Goal: Information Seeking & Learning: Learn about a topic

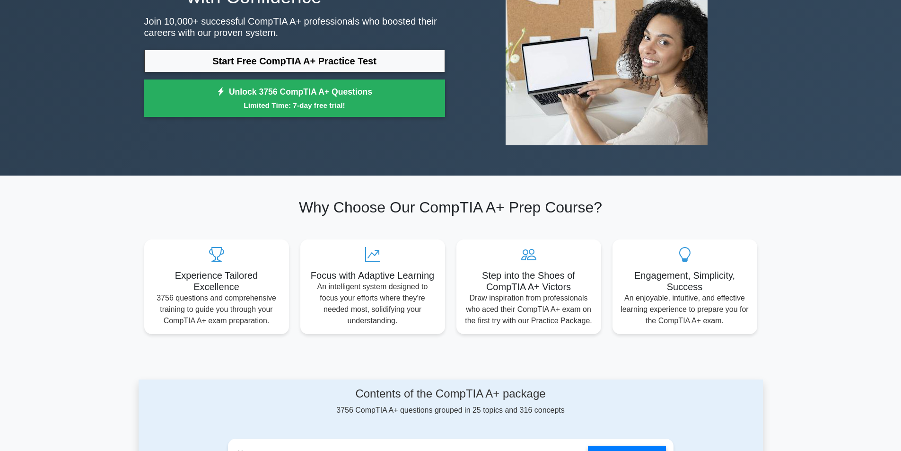
scroll to position [142, 0]
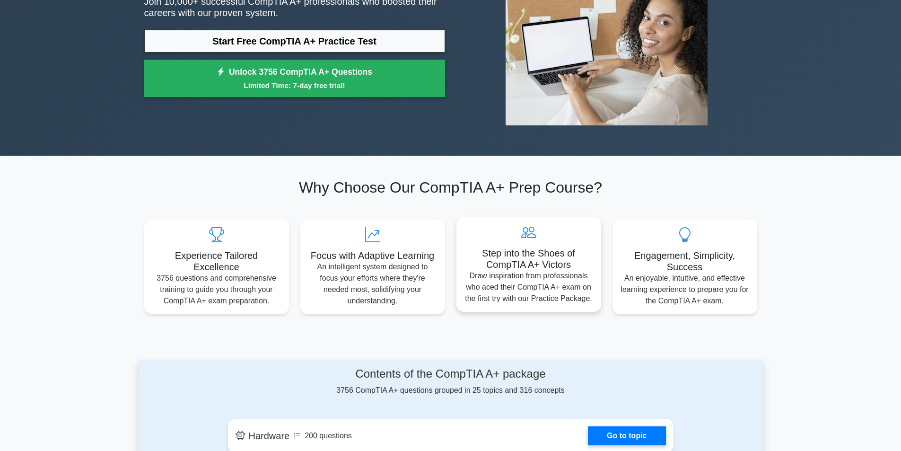
click at [524, 270] on p "Draw inspiration from professionals who aced their CompTIA A+ exam on the first…" at bounding box center [529, 287] width 130 height 34
click at [406, 288] on p "An intelligent system designed to focus your efforts where they're needed most,…" at bounding box center [373, 281] width 130 height 45
click at [221, 236] on icon at bounding box center [217, 232] width 130 height 15
click at [399, 236] on icon at bounding box center [373, 232] width 130 height 15
click at [516, 236] on icon at bounding box center [529, 232] width 130 height 15
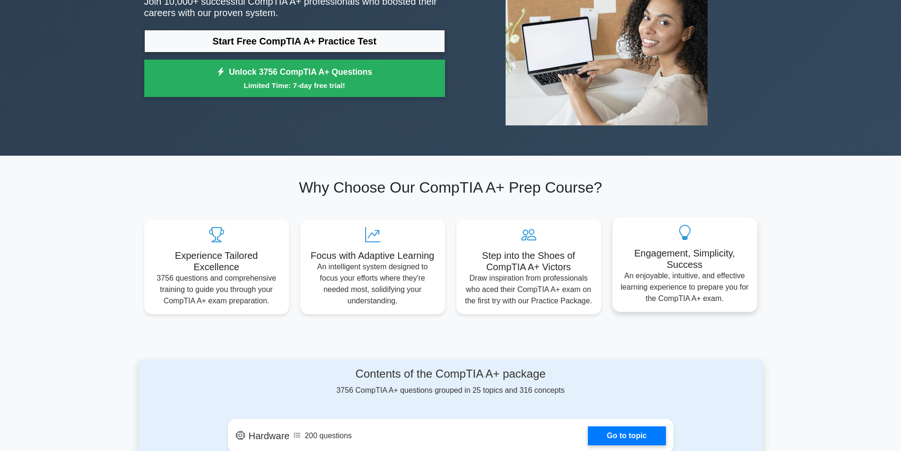
click at [666, 238] on icon at bounding box center [685, 232] width 130 height 15
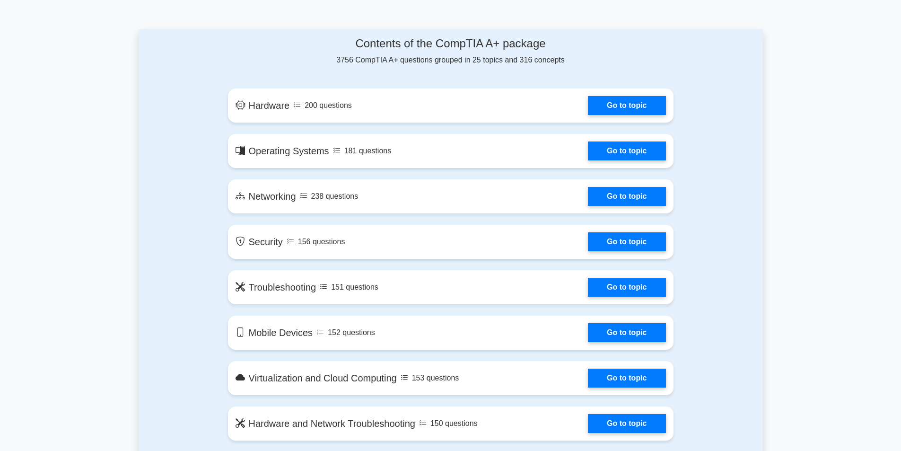
scroll to position [473, 0]
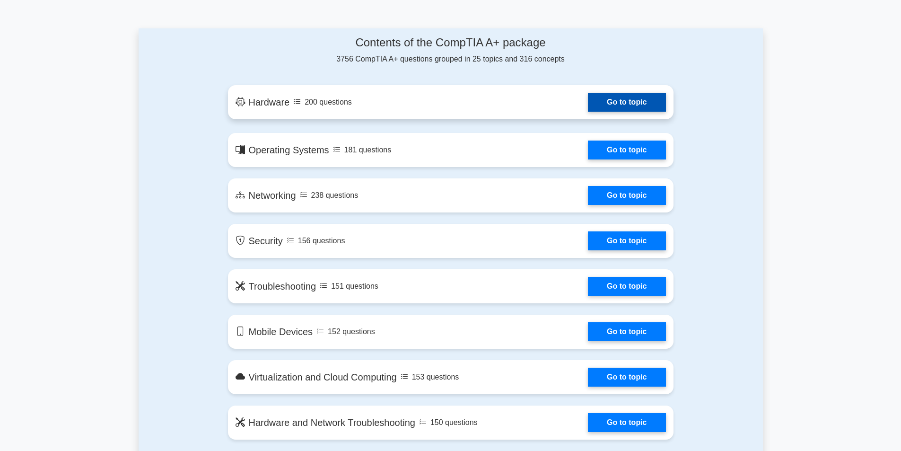
click at [635, 102] on link "Go to topic" at bounding box center [627, 102] width 78 height 19
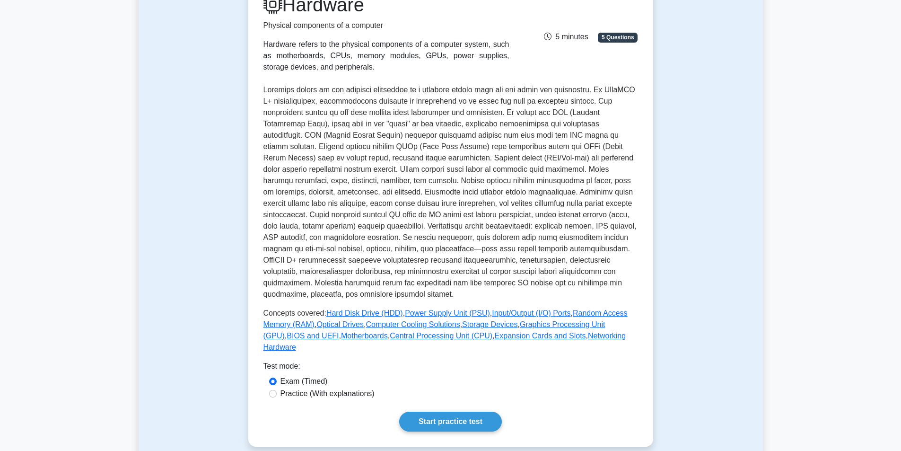
scroll to position [142, 0]
click at [274, 388] on input "Practice (With explanations)" at bounding box center [273, 392] width 8 height 8
radio input "true"
click at [442, 410] on link "Start practice test" at bounding box center [450, 420] width 103 height 20
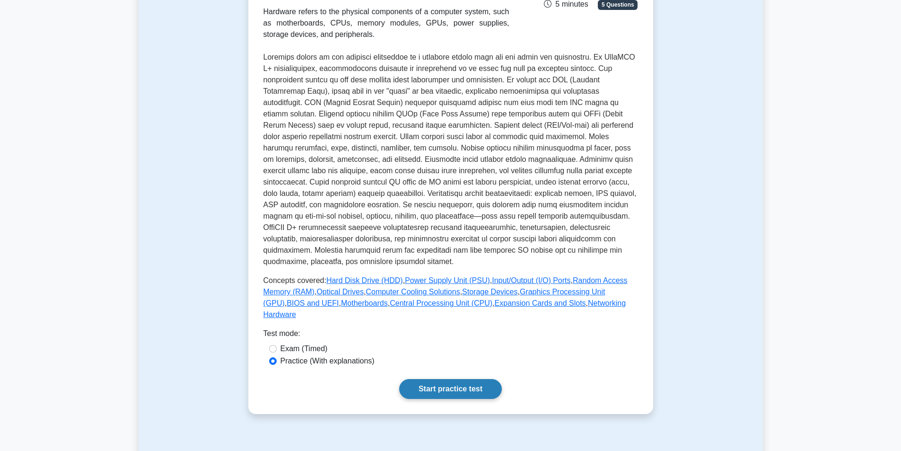
scroll to position [189, 0]
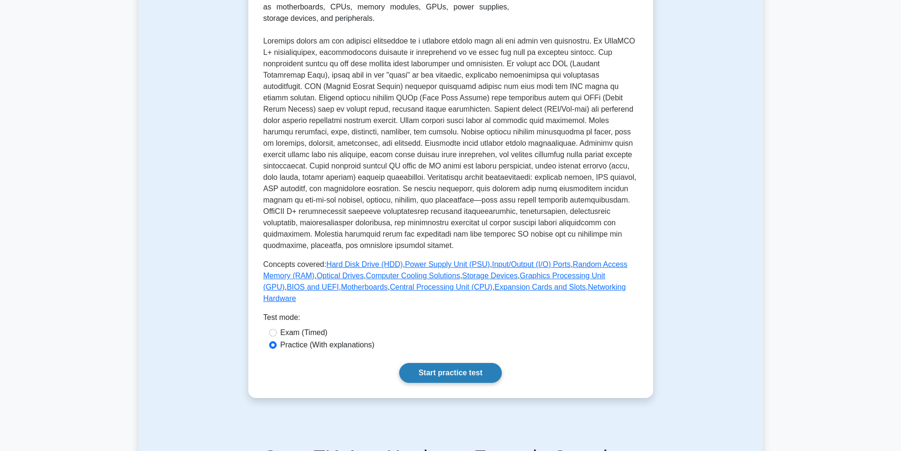
click at [433, 363] on link "Start practice test" at bounding box center [450, 373] width 103 height 20
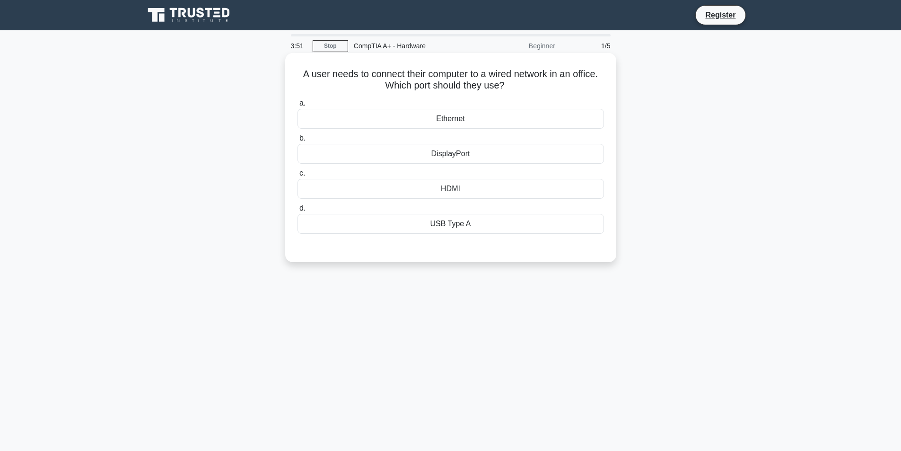
click at [345, 120] on div "Ethernet" at bounding box center [451, 119] width 307 height 20
click at [298, 106] on input "a. Ethernet" at bounding box center [298, 103] width 0 height 6
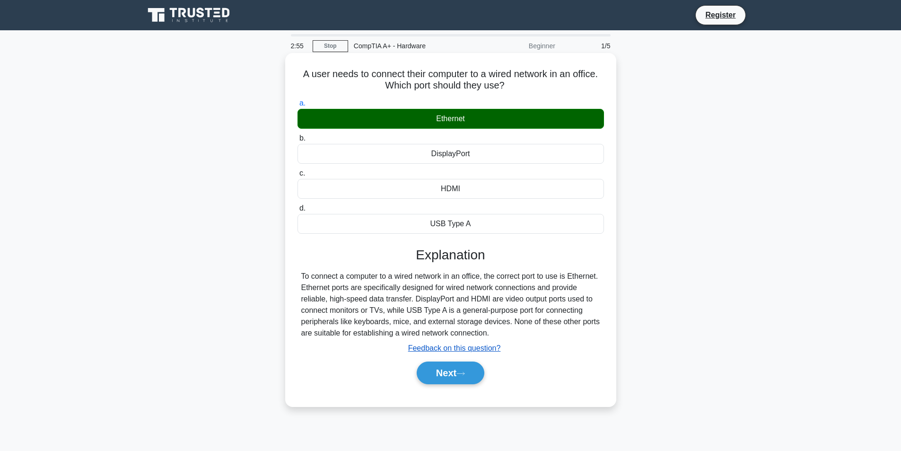
click at [427, 352] on u "Feedback on this question?" at bounding box center [454, 348] width 93 height 8
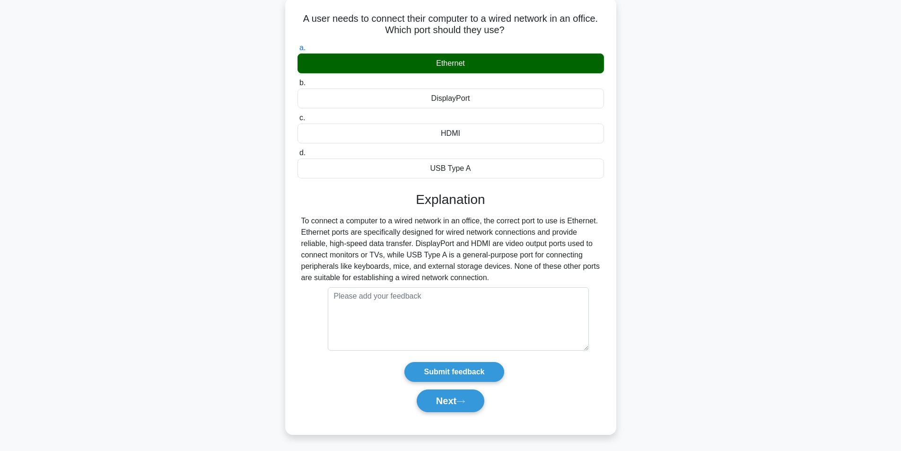
scroll to position [60, 0]
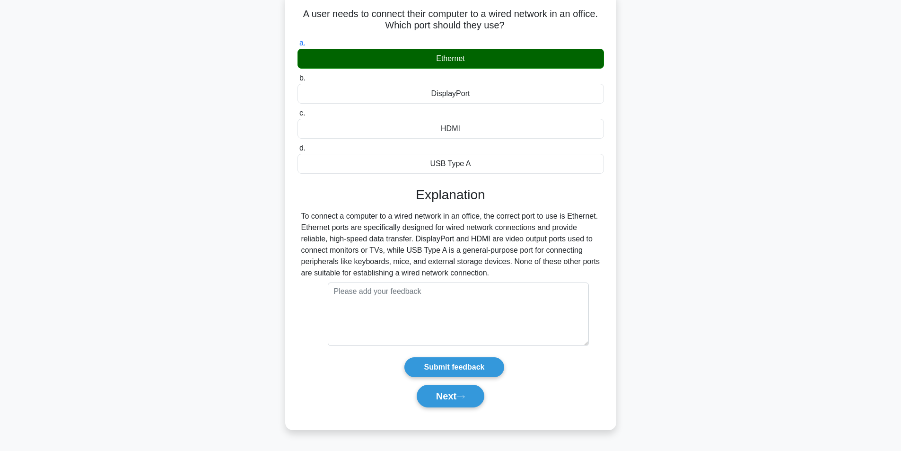
click at [365, 372] on form "Submit feedback" at bounding box center [454, 329] width 261 height 95
click at [439, 399] on button "Next" at bounding box center [451, 396] width 68 height 23
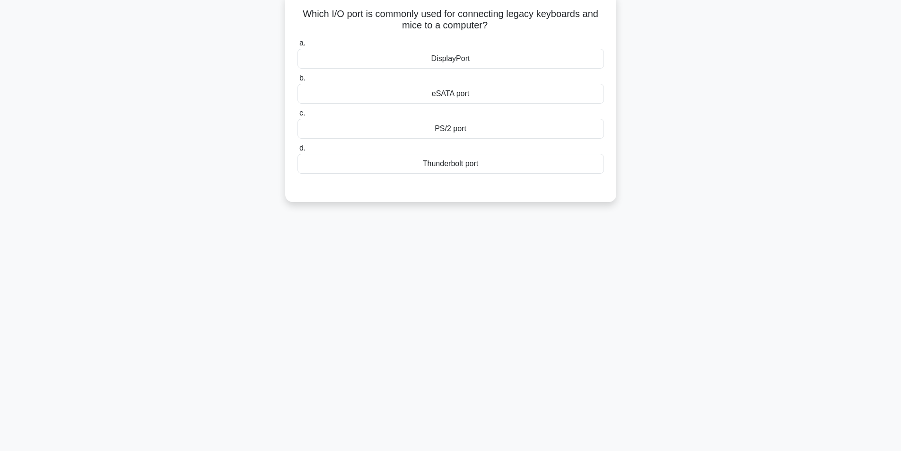
click at [453, 63] on div "DisplayPort" at bounding box center [451, 59] width 307 height 20
click at [298, 46] on input "a. DisplayPort" at bounding box center [298, 43] width 0 height 6
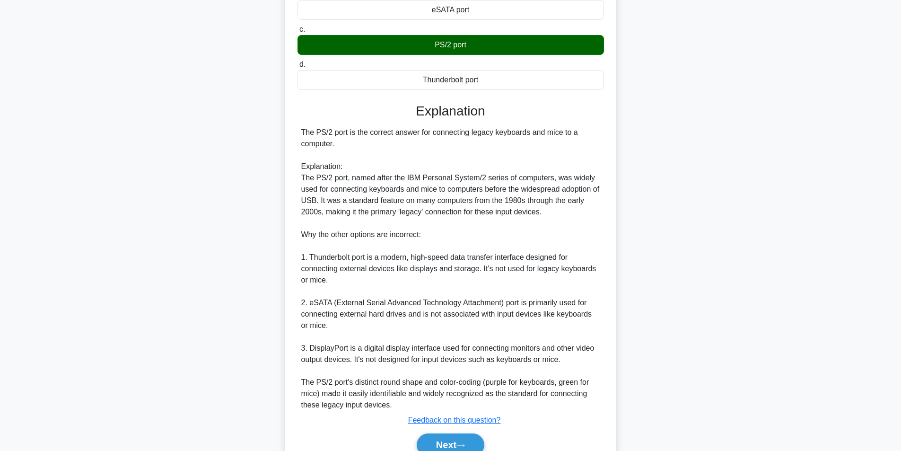
scroll to position [155, 0]
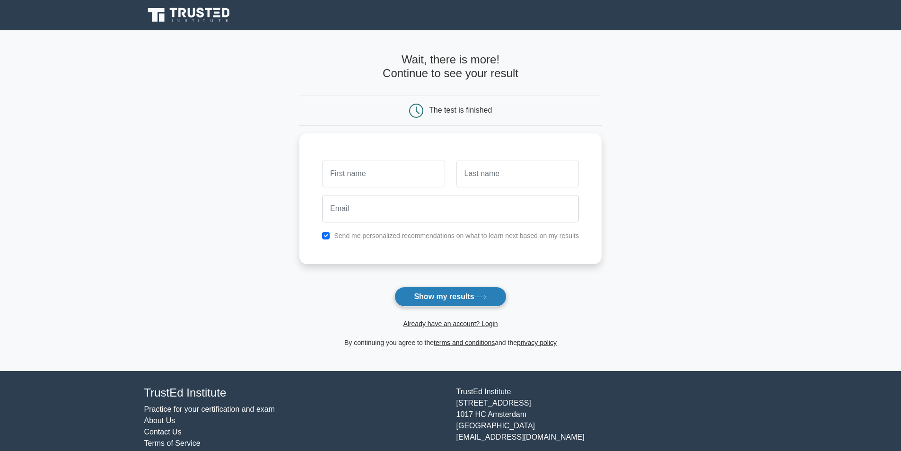
click at [430, 299] on button "Show my results" at bounding box center [451, 297] width 112 height 20
click at [261, 285] on main "Wait, there is more! Continue to see your result The test is finished and the" at bounding box center [450, 200] width 901 height 341
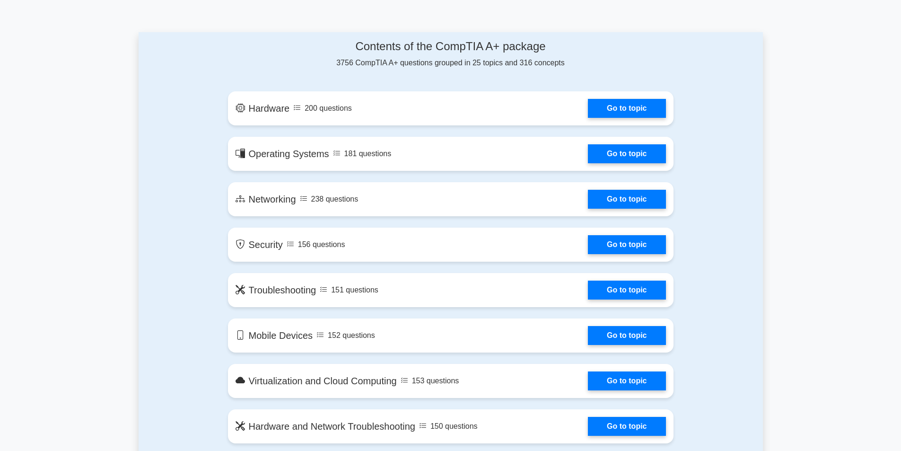
scroll to position [473, 0]
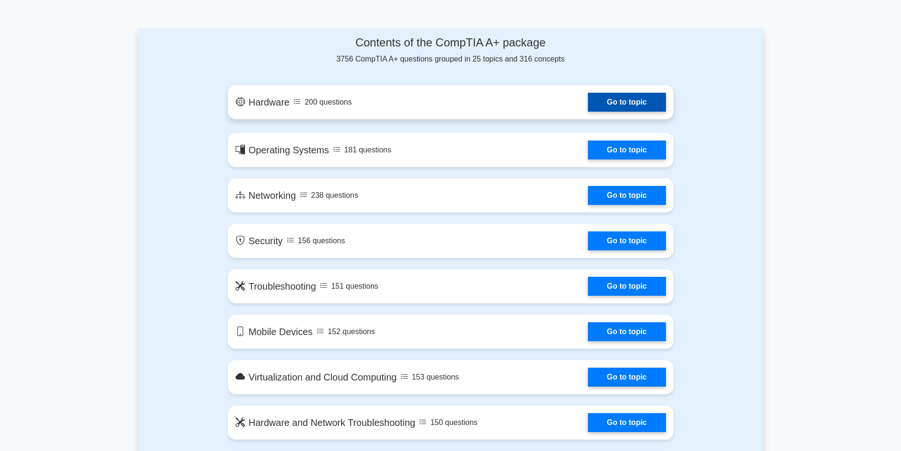
click at [598, 110] on link "Go to topic" at bounding box center [627, 102] width 78 height 19
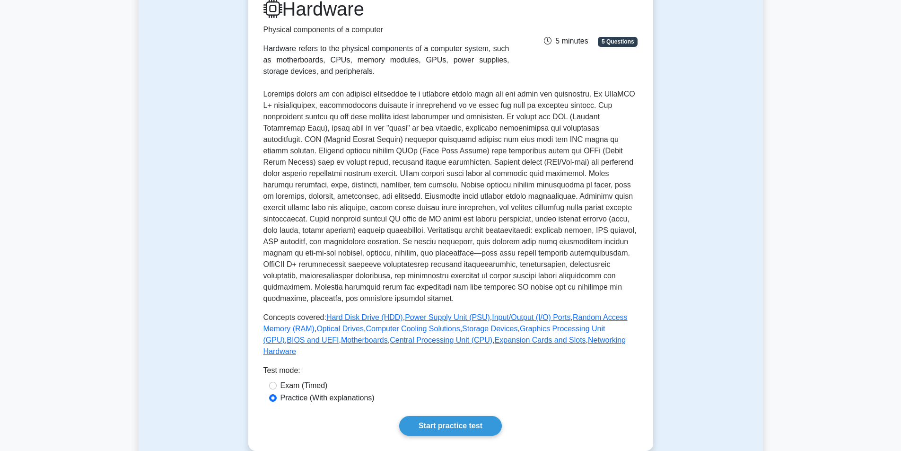
scroll to position [142, 0]
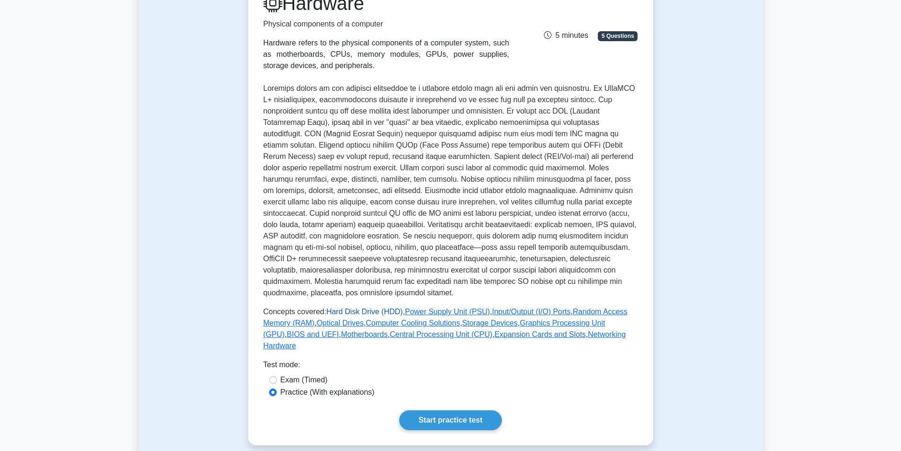
click at [389, 311] on link "Hard Disk Drive (HDD)" at bounding box center [364, 312] width 77 height 8
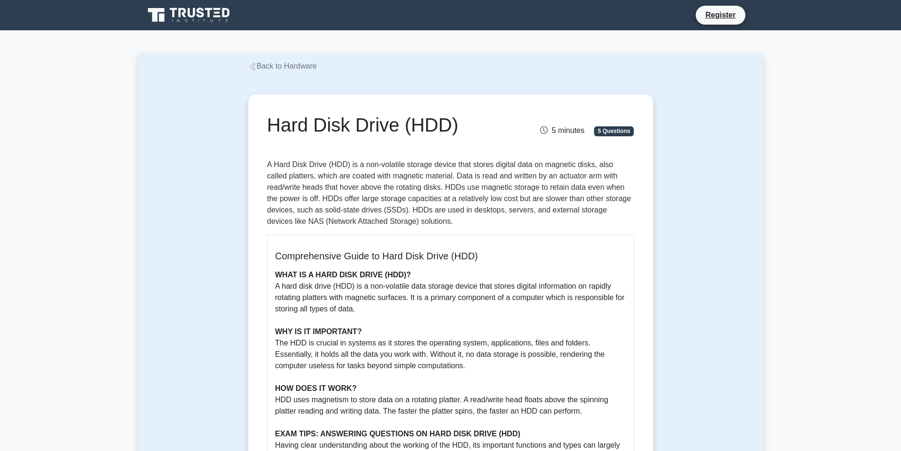
click at [252, 69] on icon at bounding box center [252, 66] width 9 height 9
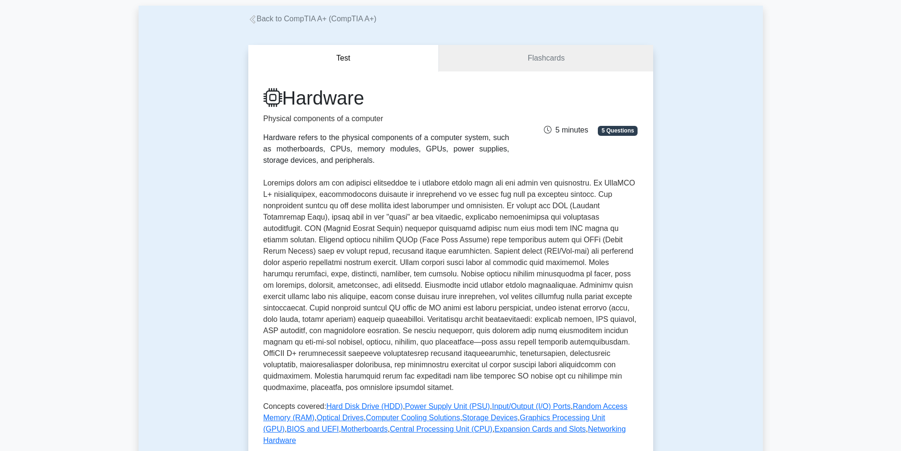
scroll to position [95, 0]
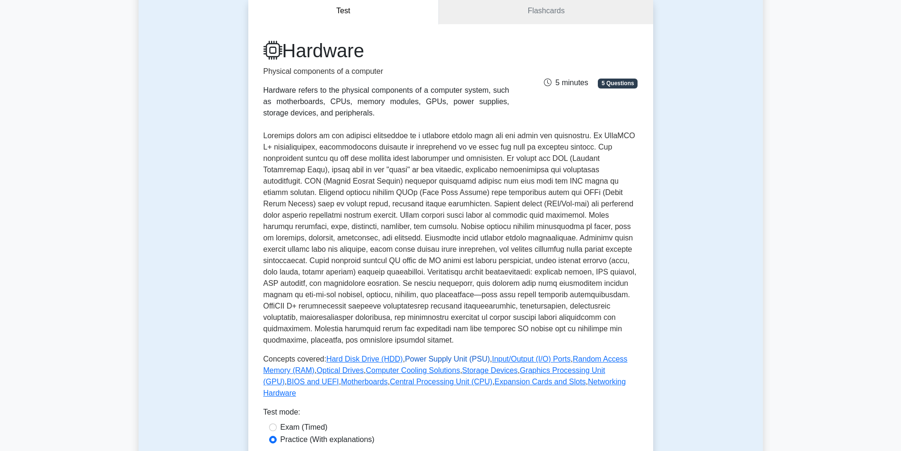
click at [423, 360] on link "Power Supply Unit (PSU)" at bounding box center [447, 359] width 85 height 8
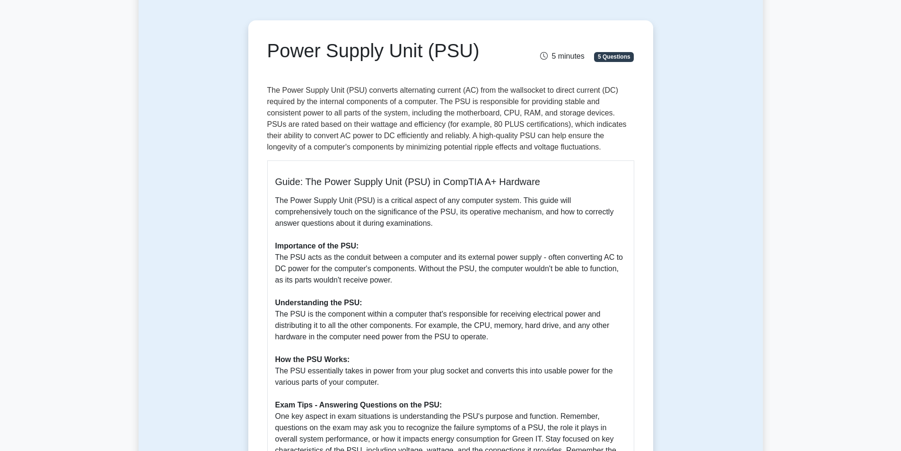
scroll to position [95, 0]
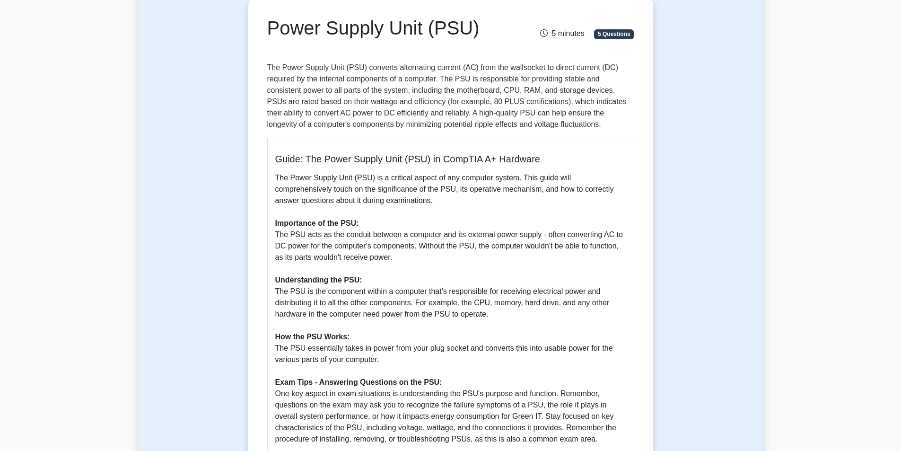
click at [417, 247] on p "The Power Supply Unit (PSU) is a critical aspect of any computer system. This g…" at bounding box center [450, 308] width 351 height 273
click at [421, 246] on p "The Power Supply Unit (PSU) is a critical aspect of any computer system. This g…" at bounding box center [450, 308] width 351 height 273
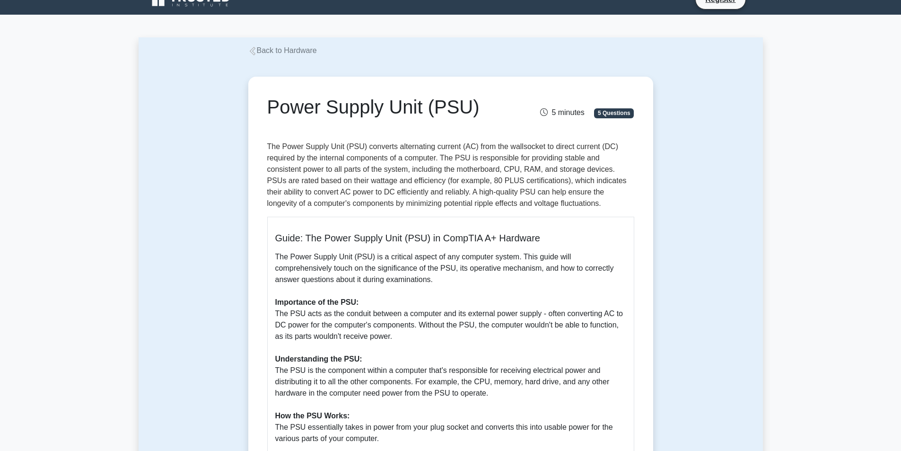
scroll to position [0, 0]
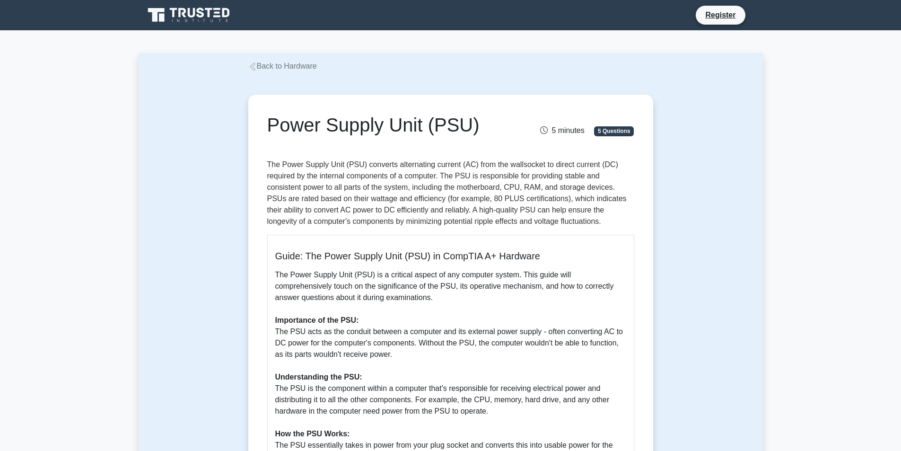
click at [249, 67] on icon at bounding box center [252, 66] width 9 height 9
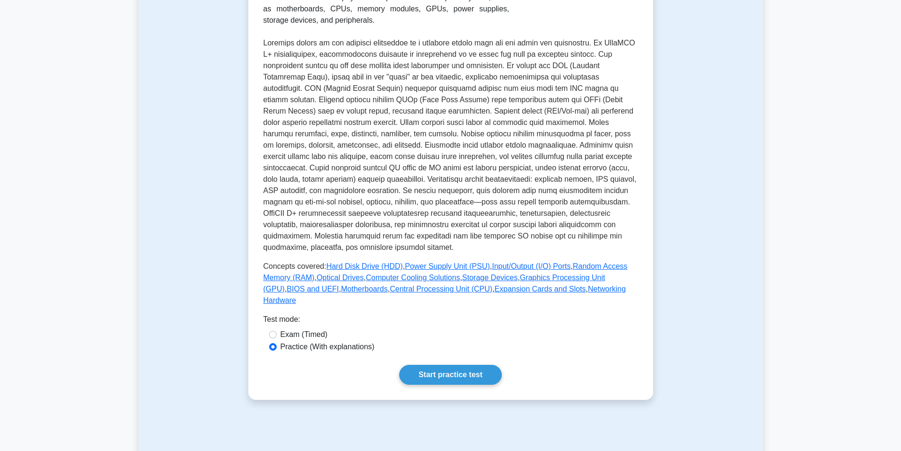
scroll to position [189, 0]
click at [514, 263] on link "Input/Output (I/O) Ports" at bounding box center [531, 264] width 79 height 8
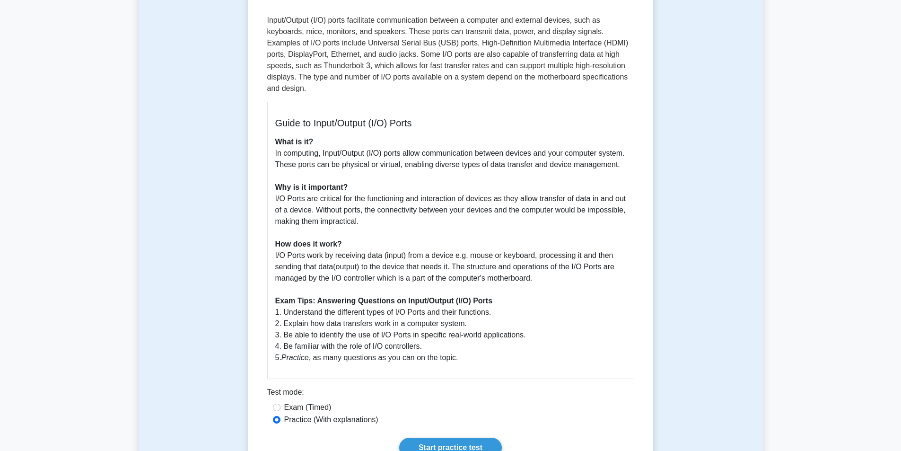
scroll to position [95, 0]
